Goal: Information Seeking & Learning: Check status

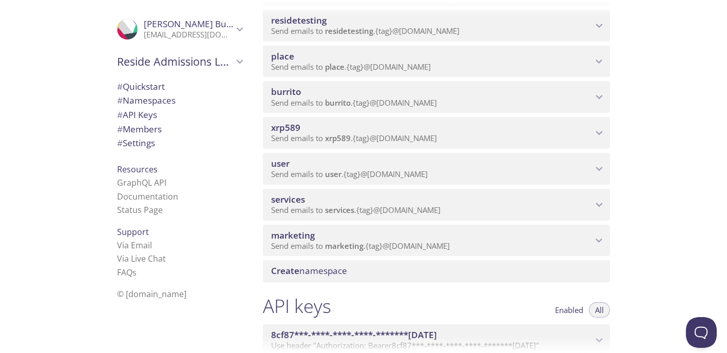
click at [482, 134] on p "Send emails to xrp589 . {tag} @[DOMAIN_NAME]" at bounding box center [431, 138] width 321 height 10
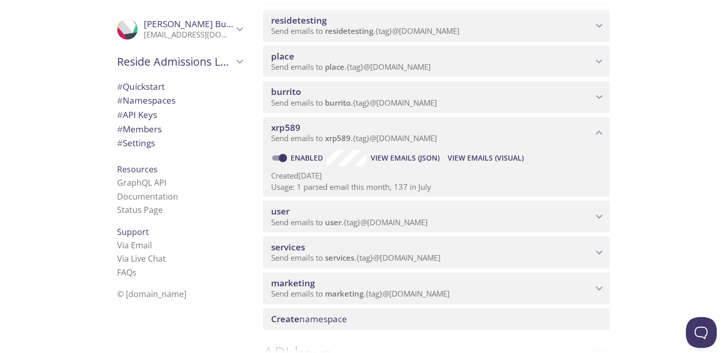
click at [491, 160] on span "View Emails (Visual)" at bounding box center [485, 158] width 76 height 12
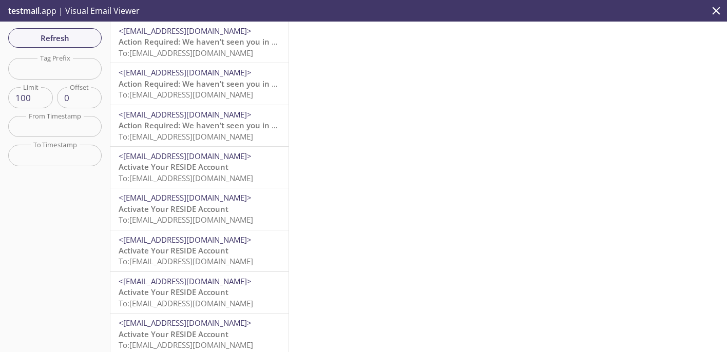
click at [205, 37] on span "Action Required: We haven’t seen you in your Reside account lately!" at bounding box center [245, 41] width 253 height 10
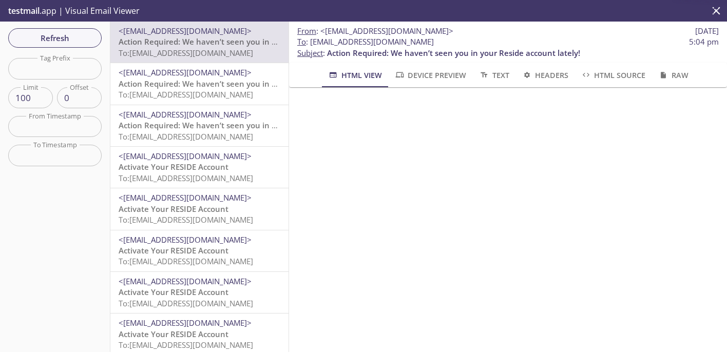
click at [217, 73] on span "<[EMAIL_ADDRESS][DOMAIN_NAME]>" at bounding box center [185, 72] width 133 height 10
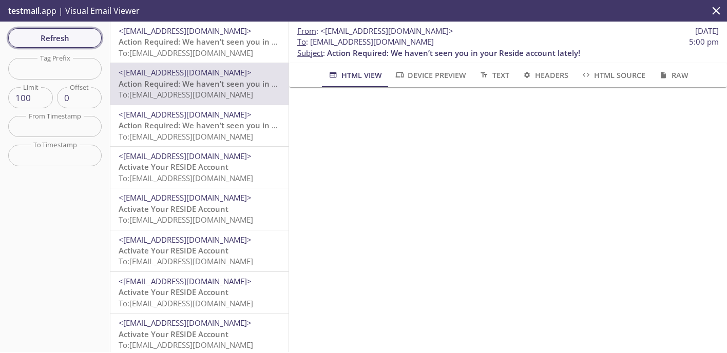
click at [60, 34] on span "Refresh" at bounding box center [54, 37] width 77 height 13
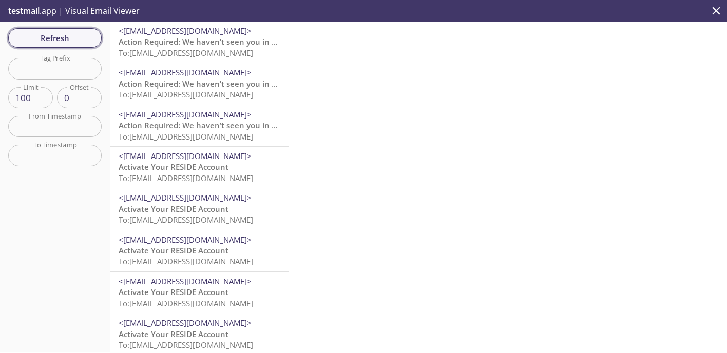
click at [63, 33] on span "Refresh" at bounding box center [54, 37] width 77 height 13
click at [186, 60] on div "<[EMAIL_ADDRESS][DOMAIN_NAME]> Activate Your 265ko's RESIDE Account To: [EMAIL_…" at bounding box center [199, 42] width 178 height 41
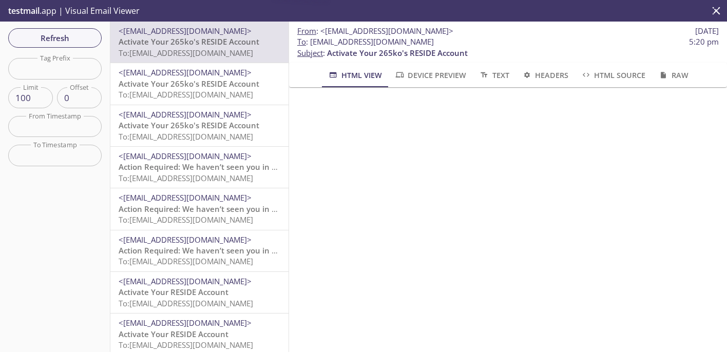
click at [200, 178] on span "To: [EMAIL_ADDRESS][DOMAIN_NAME]" at bounding box center [186, 178] width 134 height 10
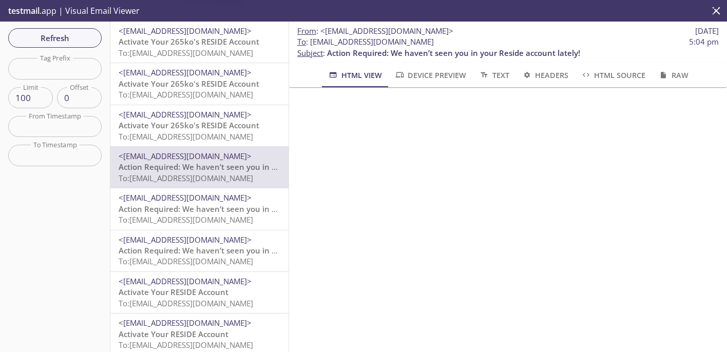
click at [201, 207] on span "Action Required: We haven’t seen you in your Reside account lately!" at bounding box center [245, 209] width 253 height 10
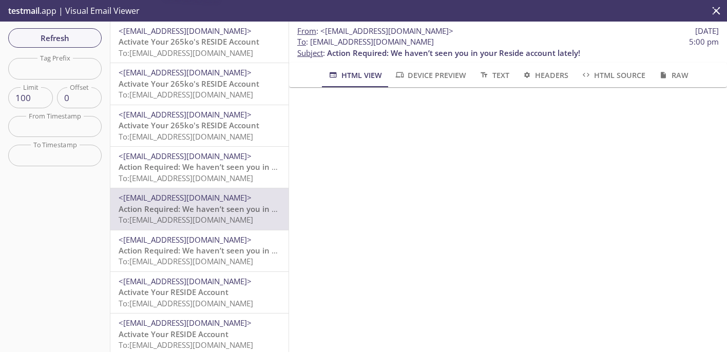
click at [213, 129] on span "Activate Your 265ko's RESIDE Account" at bounding box center [189, 125] width 141 height 10
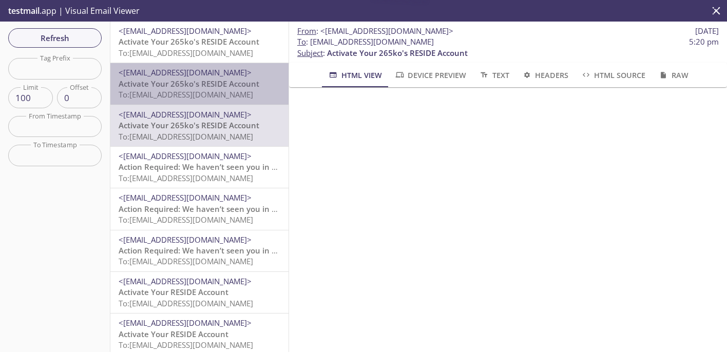
click at [213, 70] on span "<[EMAIL_ADDRESS][DOMAIN_NAME]>" at bounding box center [185, 72] width 133 height 10
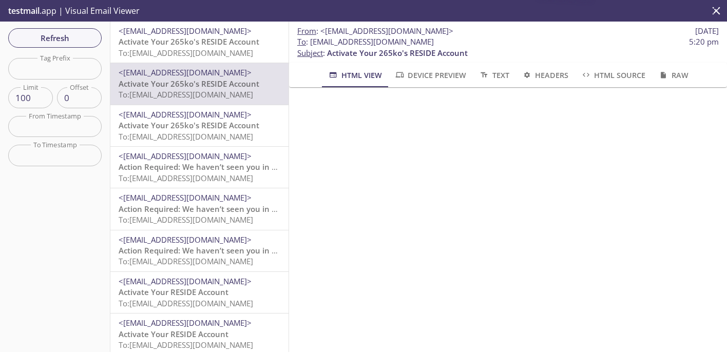
click at [217, 24] on div "<[EMAIL_ADDRESS][DOMAIN_NAME]> Activate Your 265ko's RESIDE Account To: [EMAIL_…" at bounding box center [199, 42] width 178 height 41
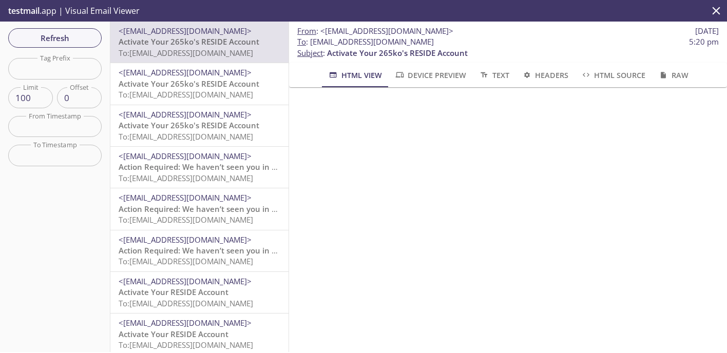
click at [208, 99] on span "To: [EMAIL_ADDRESS][DOMAIN_NAME]" at bounding box center [186, 94] width 134 height 10
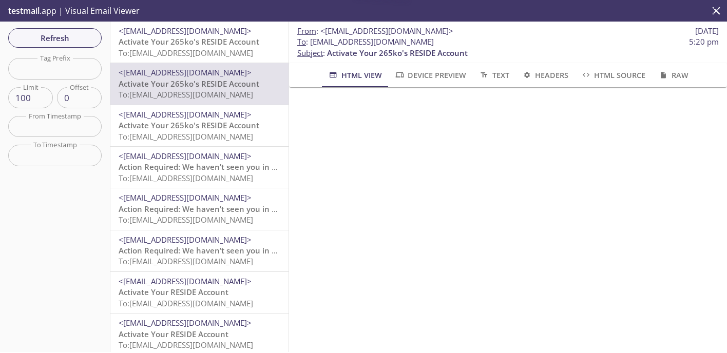
click at [228, 41] on span "Activate Your 265ko's RESIDE Account" at bounding box center [189, 41] width 141 height 10
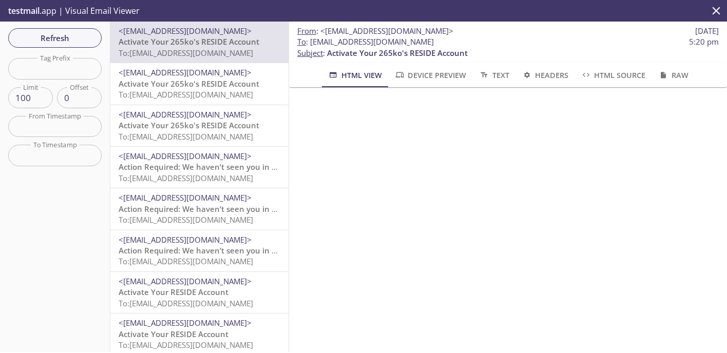
click at [252, 84] on span "Activate Your 265ko's RESIDE Account" at bounding box center [189, 84] width 141 height 10
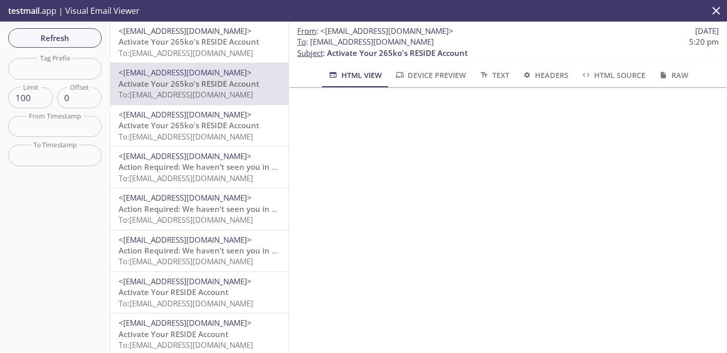
click at [225, 44] on span "Activate Your 265ko's RESIDE Account" at bounding box center [189, 41] width 141 height 10
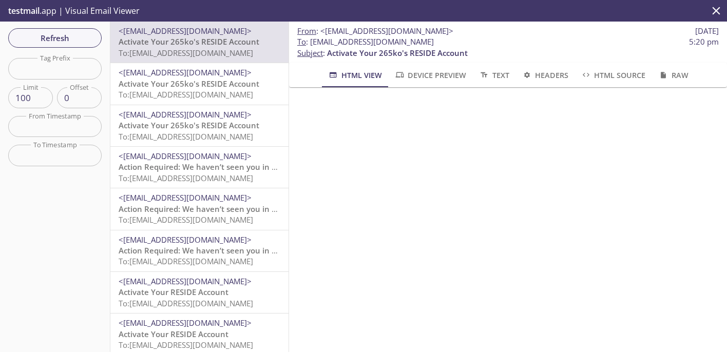
click at [204, 80] on span "Activate Your 265ko's RESIDE Account" at bounding box center [189, 84] width 141 height 10
